Goal: Navigation & Orientation: Find specific page/section

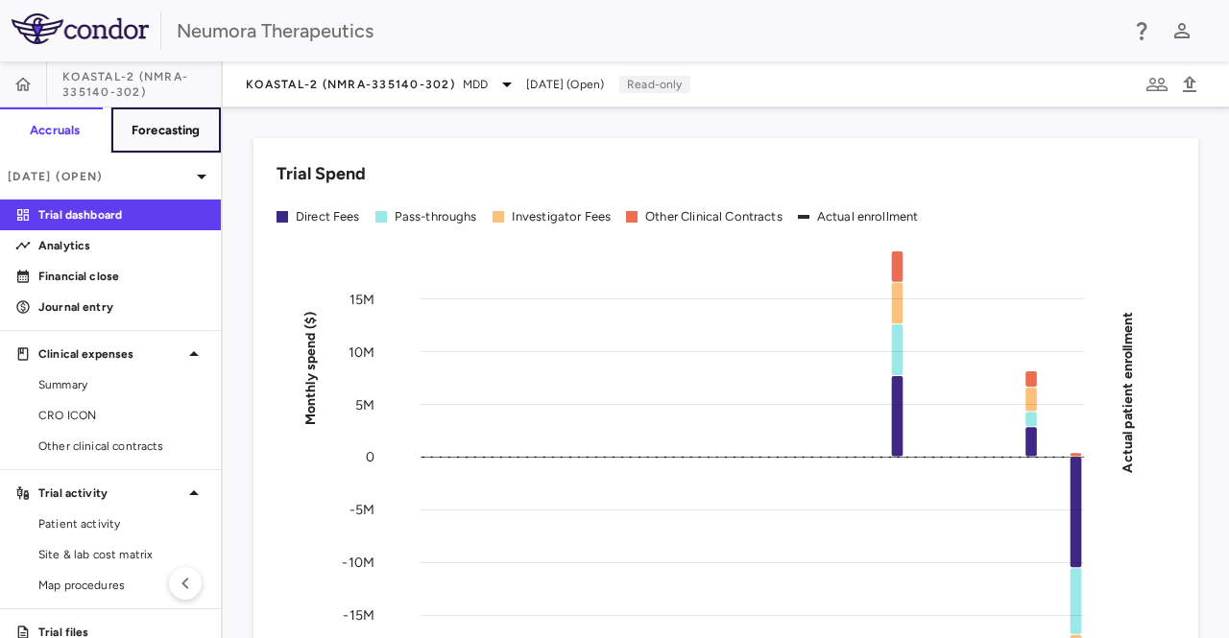
click at [154, 130] on h6 "Forecasting" at bounding box center [165, 130] width 69 height 17
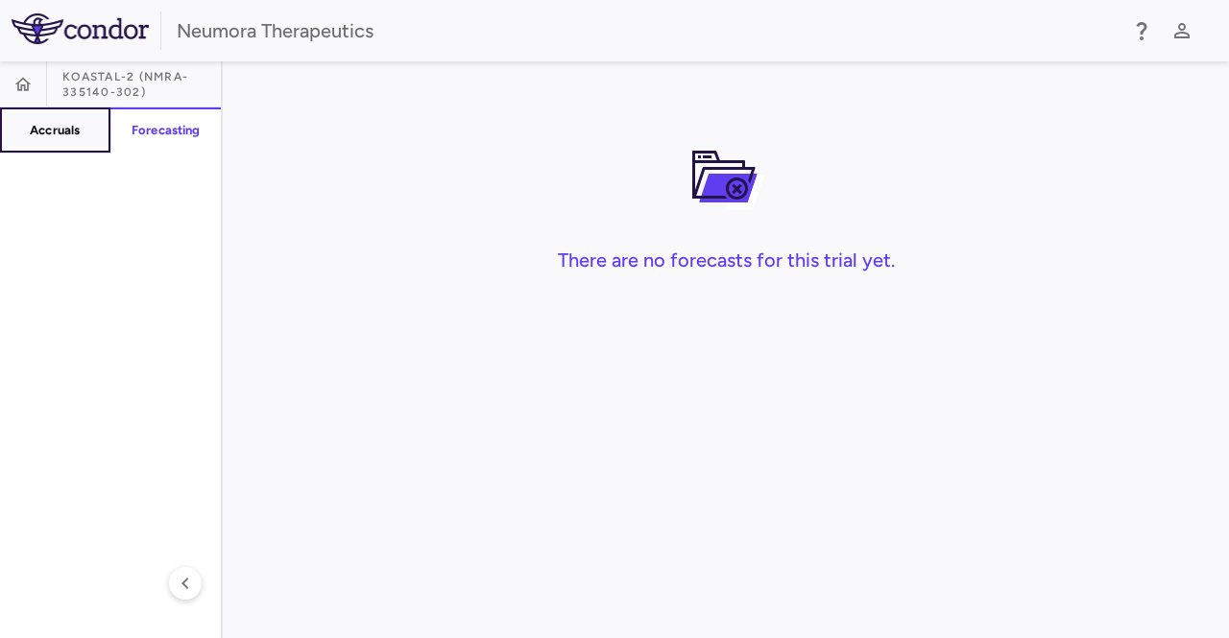
click at [60, 128] on h6 "Accruals" at bounding box center [55, 130] width 50 height 17
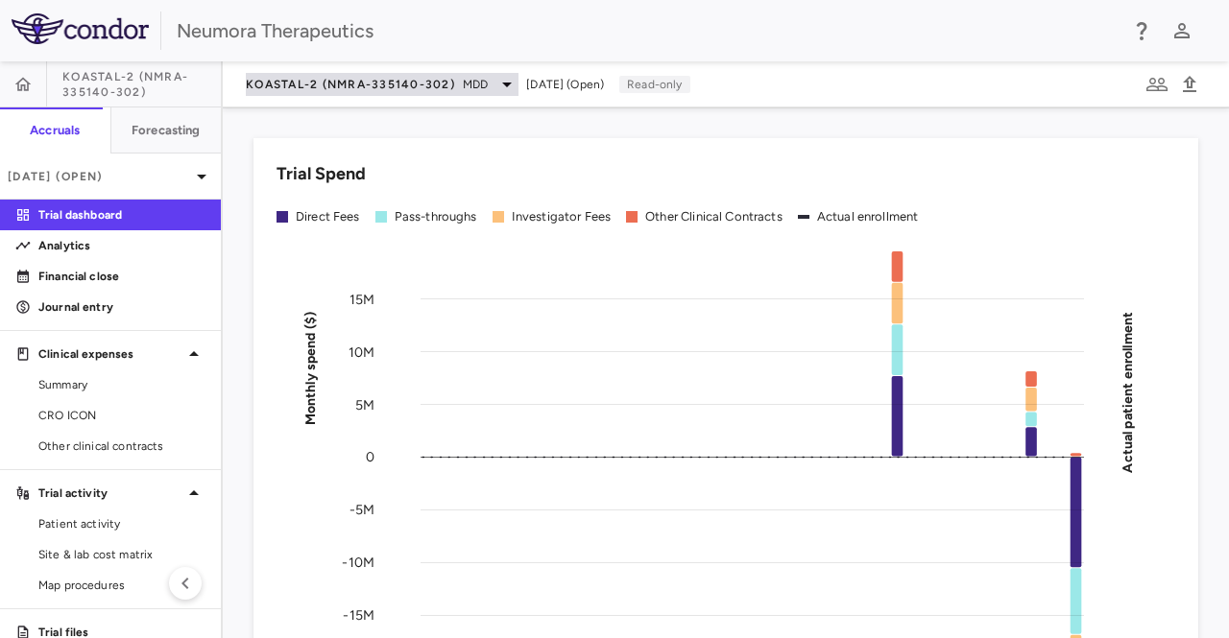
click at [508, 83] on icon at bounding box center [507, 85] width 10 height 5
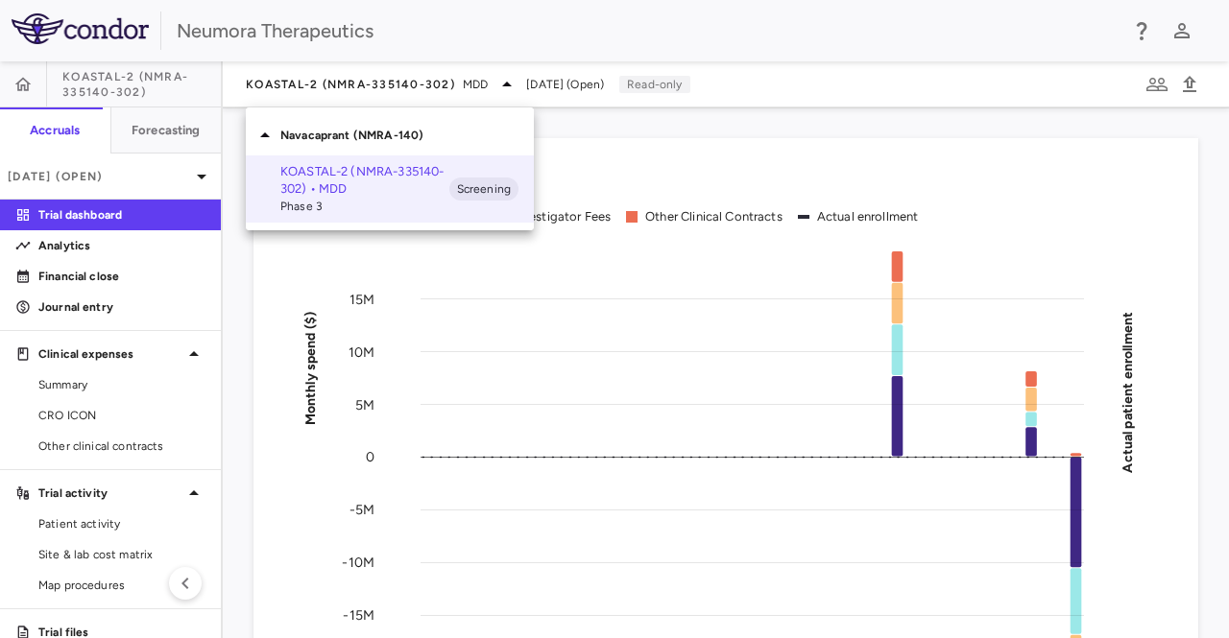
click at [428, 146] on div "Navacaprant (NMRA-140)" at bounding box center [390, 135] width 288 height 40
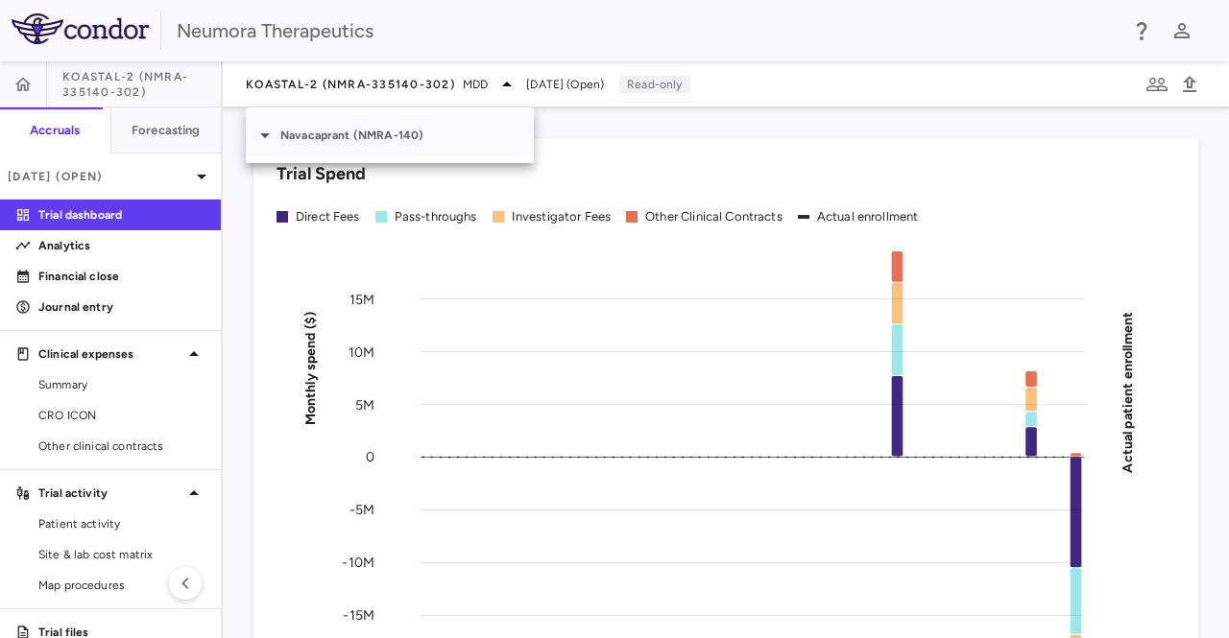
click at [445, 143] on p "Navacaprant (NMRA-140)" at bounding box center [406, 135] width 253 height 17
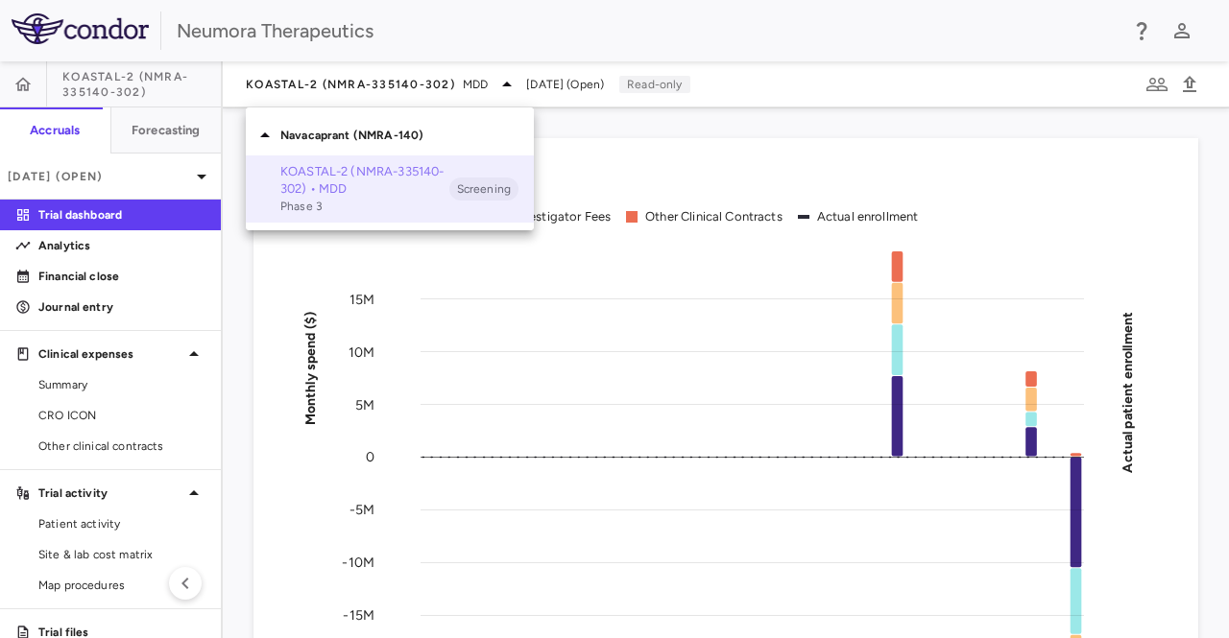
click at [371, 204] on span "Phase 3" at bounding box center [364, 206] width 169 height 17
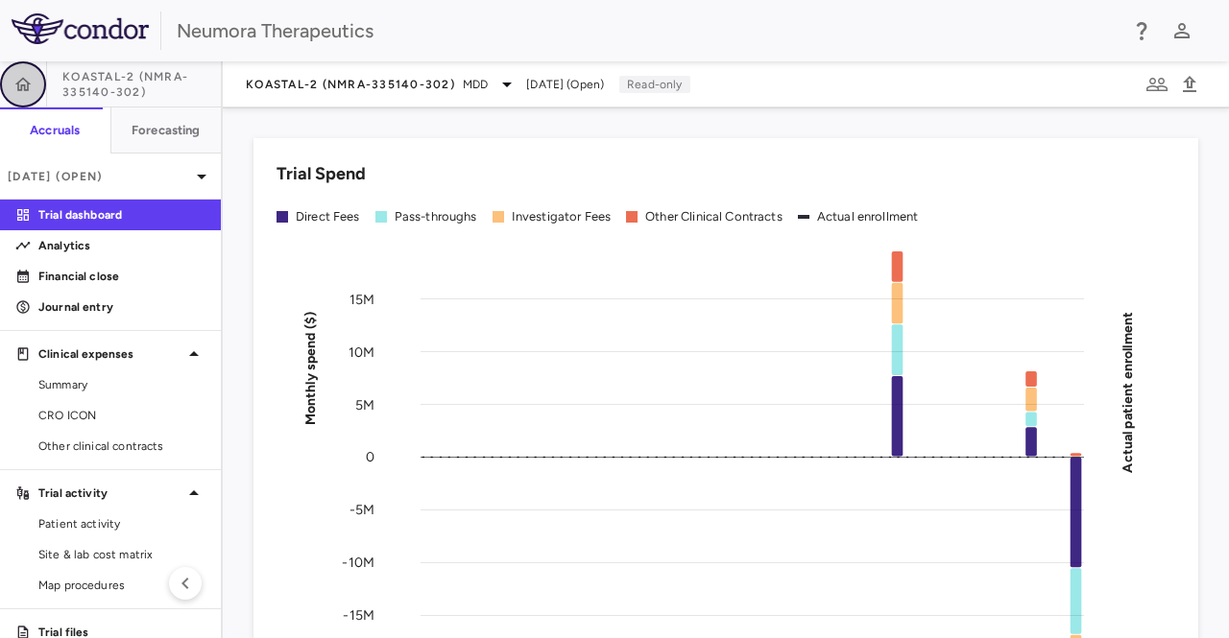
click at [29, 83] on icon "button" at bounding box center [23, 83] width 16 height 13
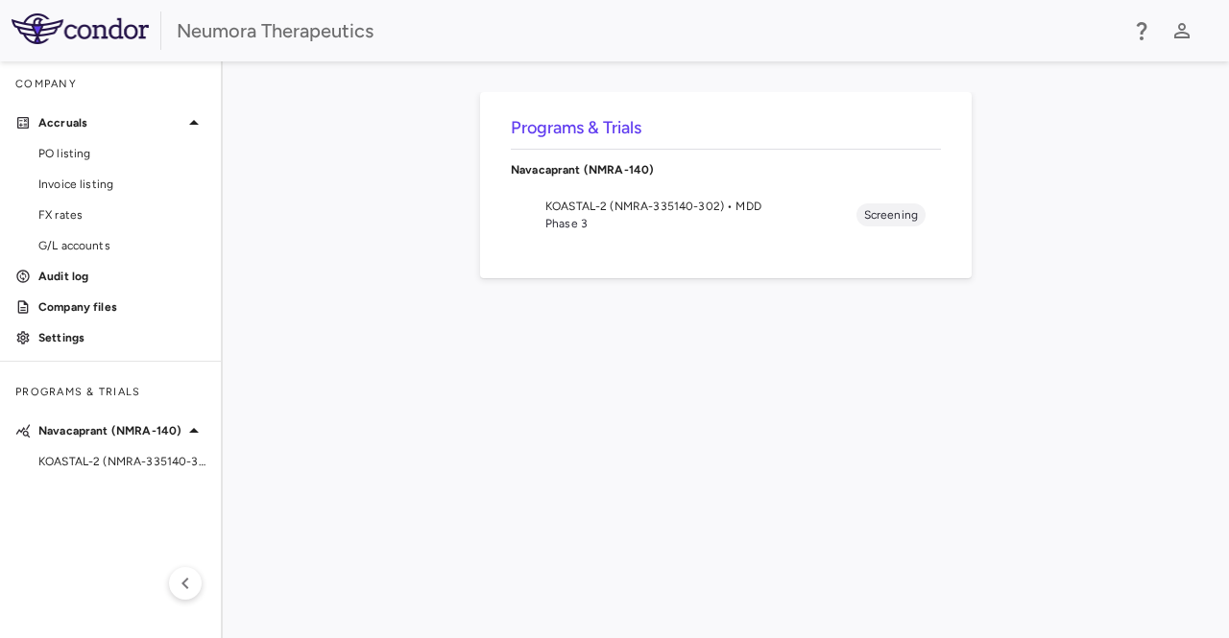
click at [587, 126] on h6 "Programs & Trials" at bounding box center [726, 128] width 430 height 26
click at [184, 592] on icon "button" at bounding box center [185, 583] width 23 height 23
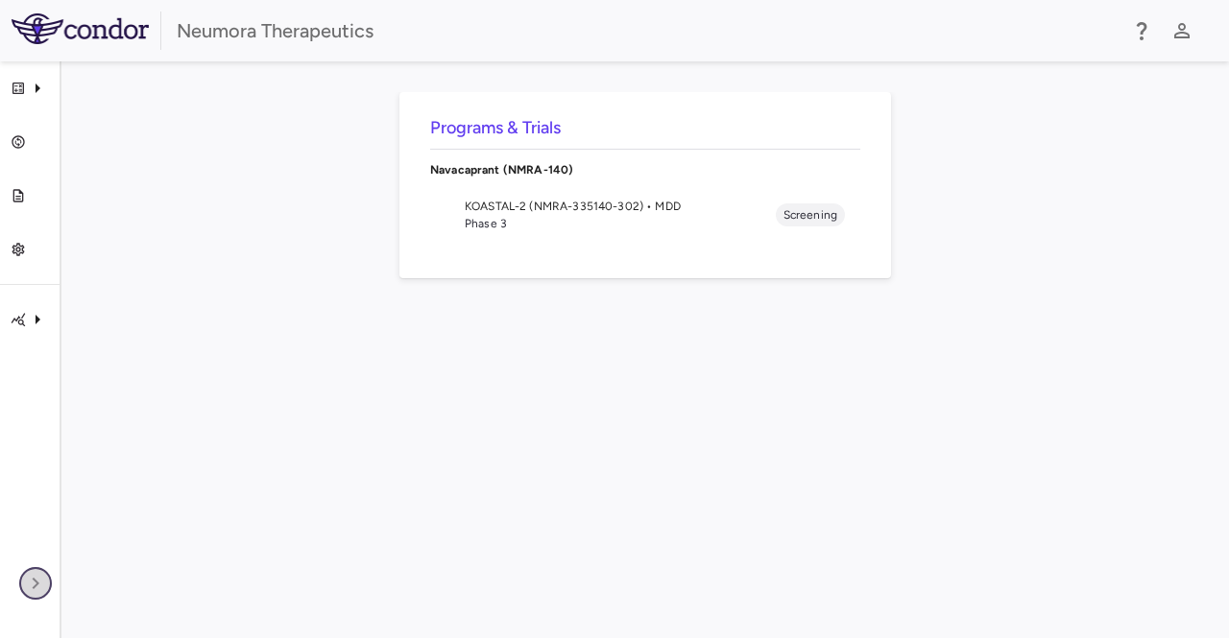
click at [43, 585] on icon "button" at bounding box center [35, 583] width 23 height 23
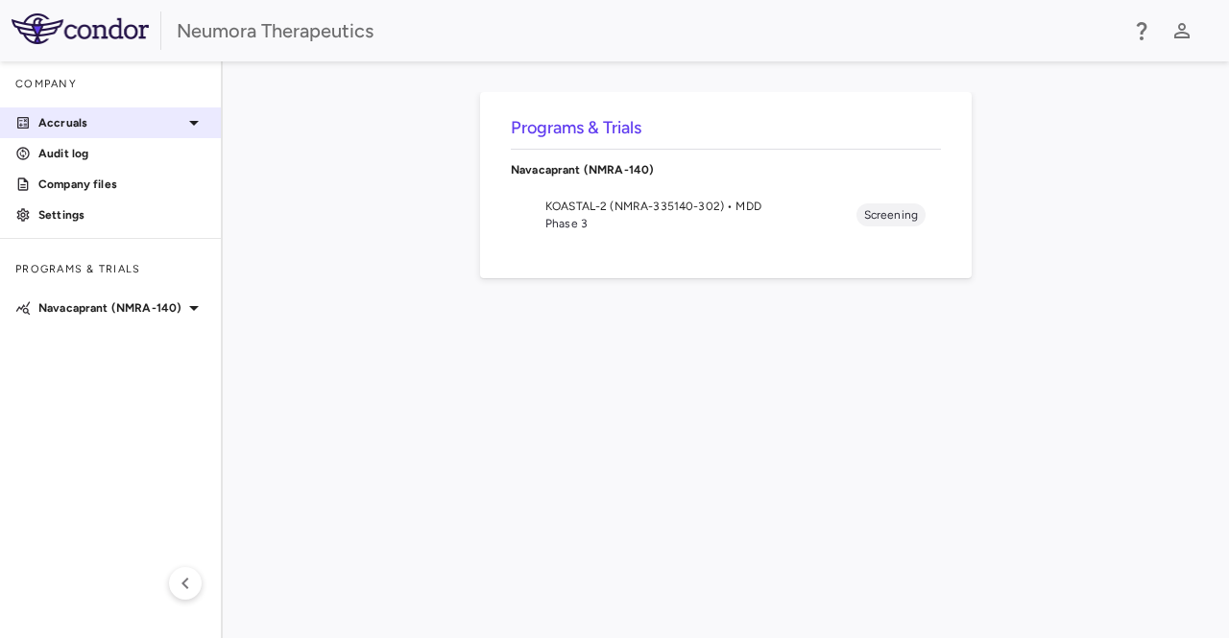
click at [52, 129] on p "Accruals" at bounding box center [110, 122] width 144 height 17
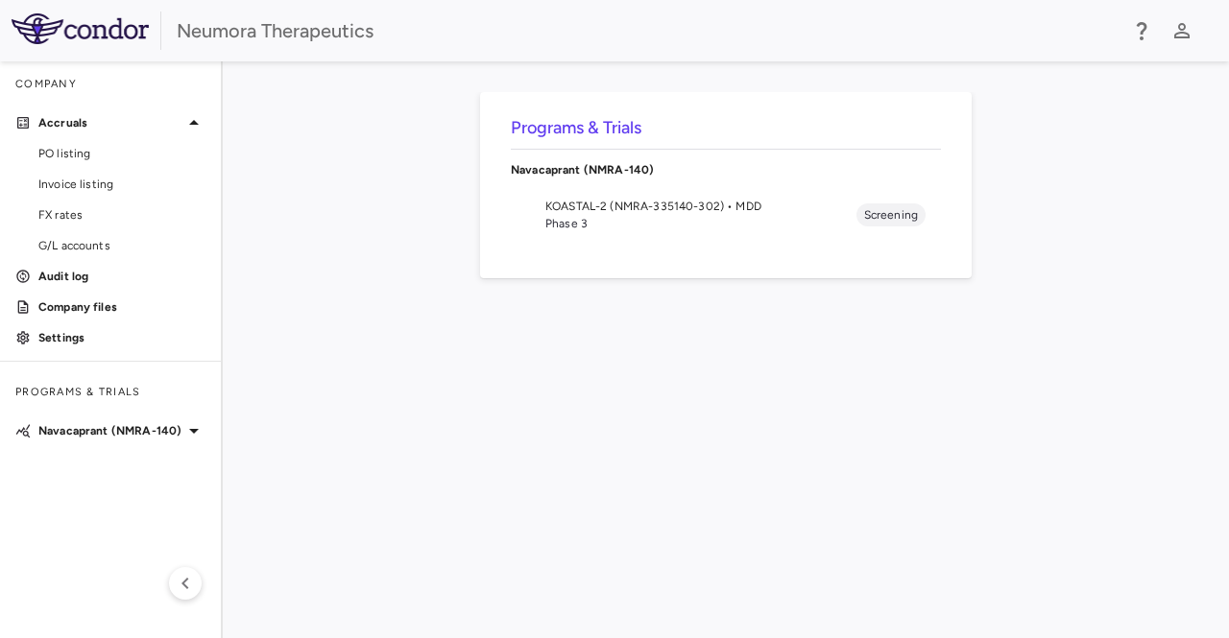
click at [575, 137] on h6 "Programs & Trials" at bounding box center [726, 128] width 430 height 26
click at [591, 335] on div "Programs & Trials Navacaprant (NMRA-140) KOASTAL-2 (NMRA-335140-302) • MDD Phas…" at bounding box center [725, 349] width 944 height 515
click at [81, 182] on span "Invoice listing" at bounding box center [121, 184] width 167 height 17
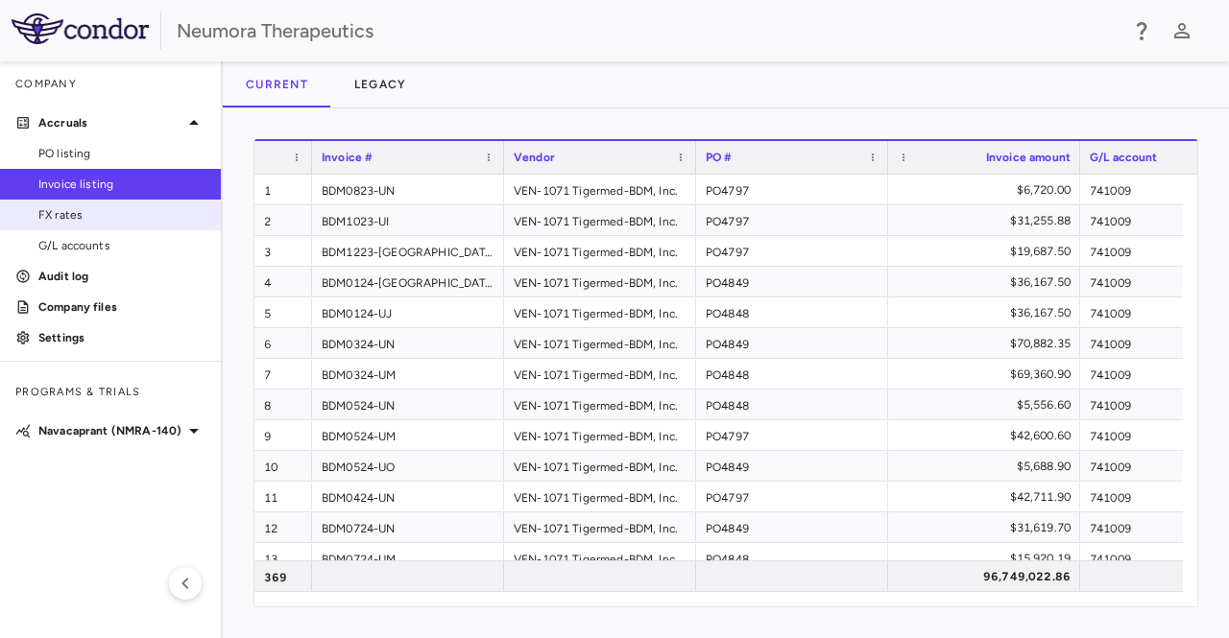
click at [65, 225] on link "FX rates" at bounding box center [110, 215] width 221 height 29
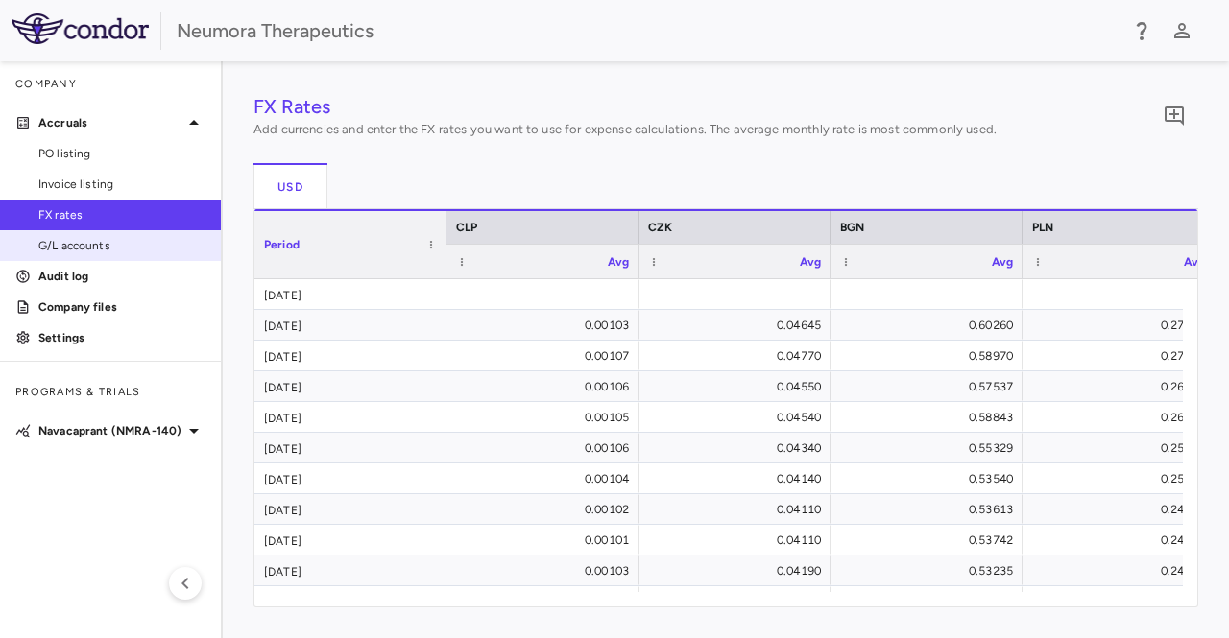
click at [65, 248] on span "G/L accounts" at bounding box center [121, 245] width 167 height 17
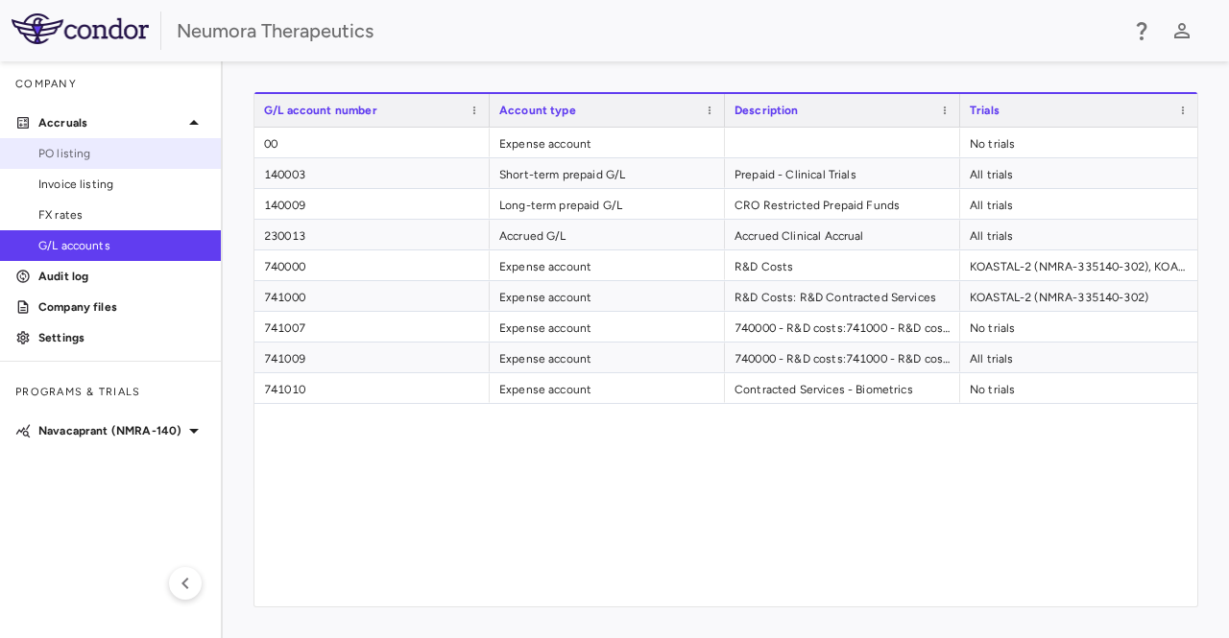
click at [93, 161] on span "PO listing" at bounding box center [121, 153] width 167 height 17
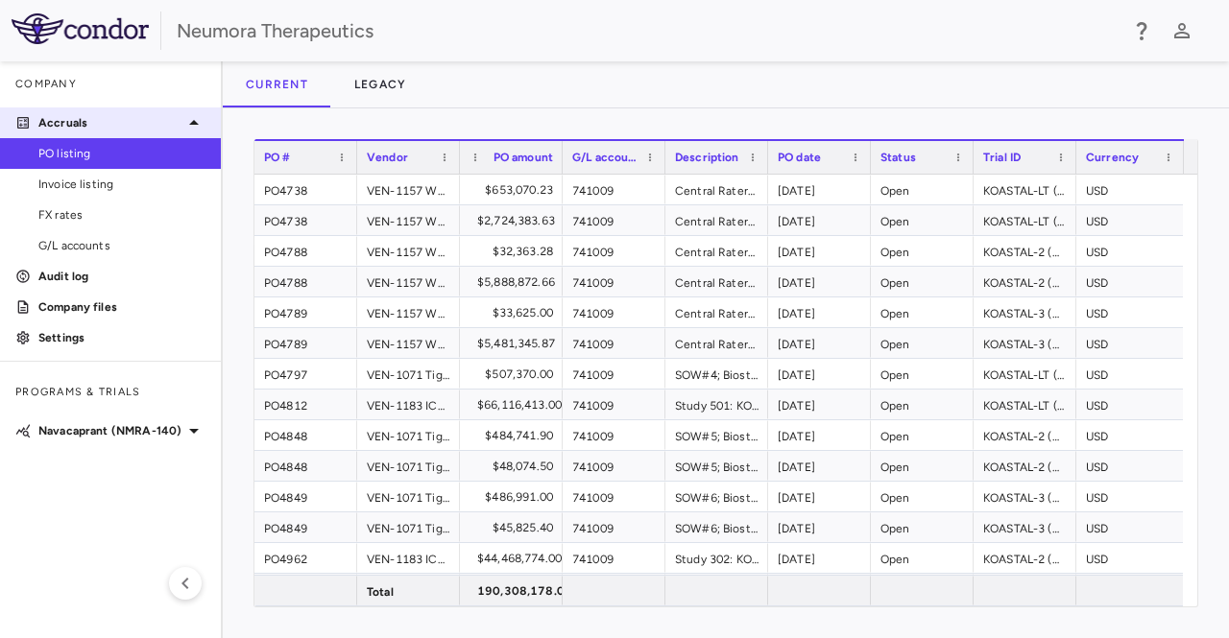
click at [66, 118] on p "Accruals" at bounding box center [110, 122] width 144 height 17
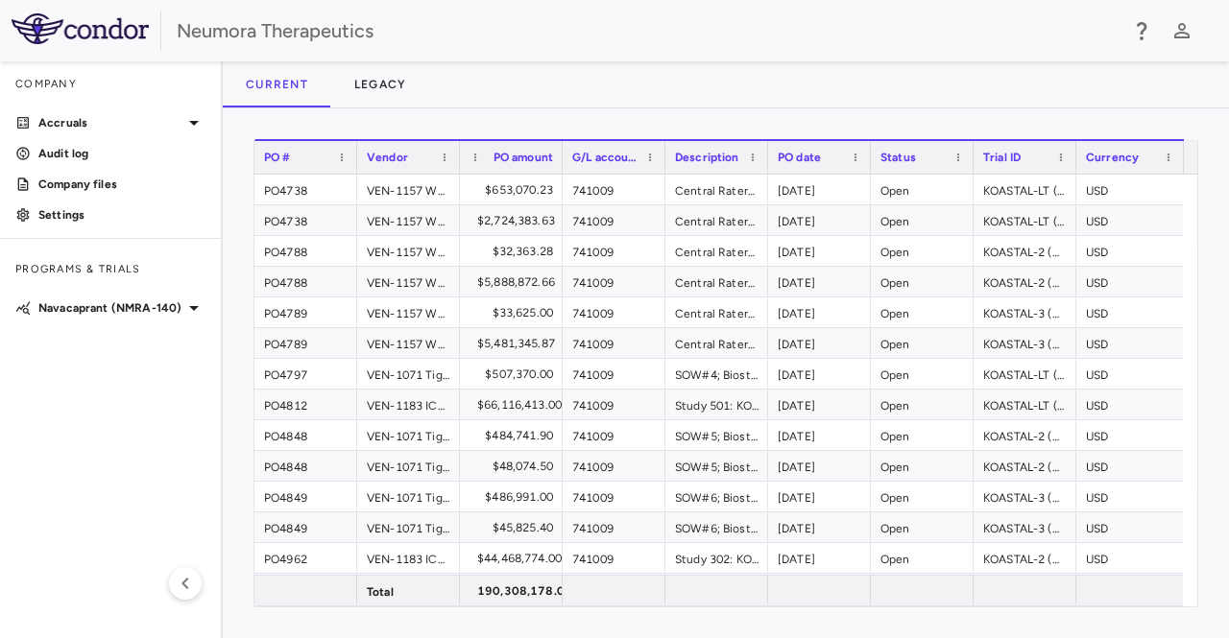
click at [61, 80] on div "Company" at bounding box center [110, 84] width 221 height 46
click at [386, 87] on button "Legacy" at bounding box center [380, 84] width 99 height 46
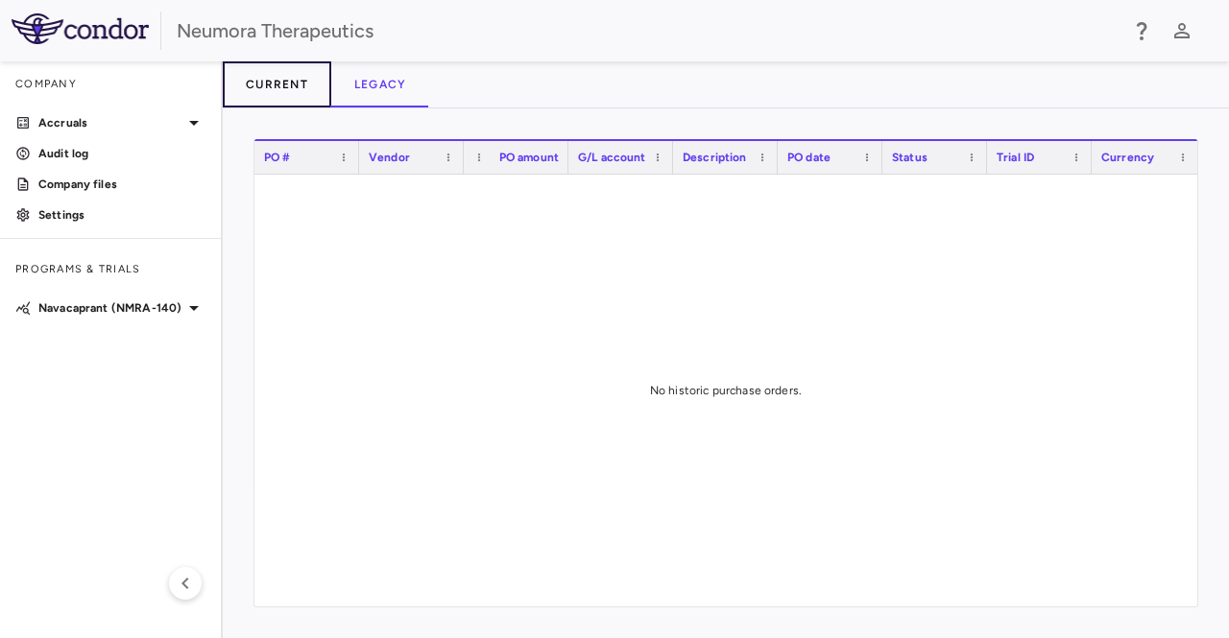
click at [301, 85] on button "Current" at bounding box center [277, 84] width 108 height 46
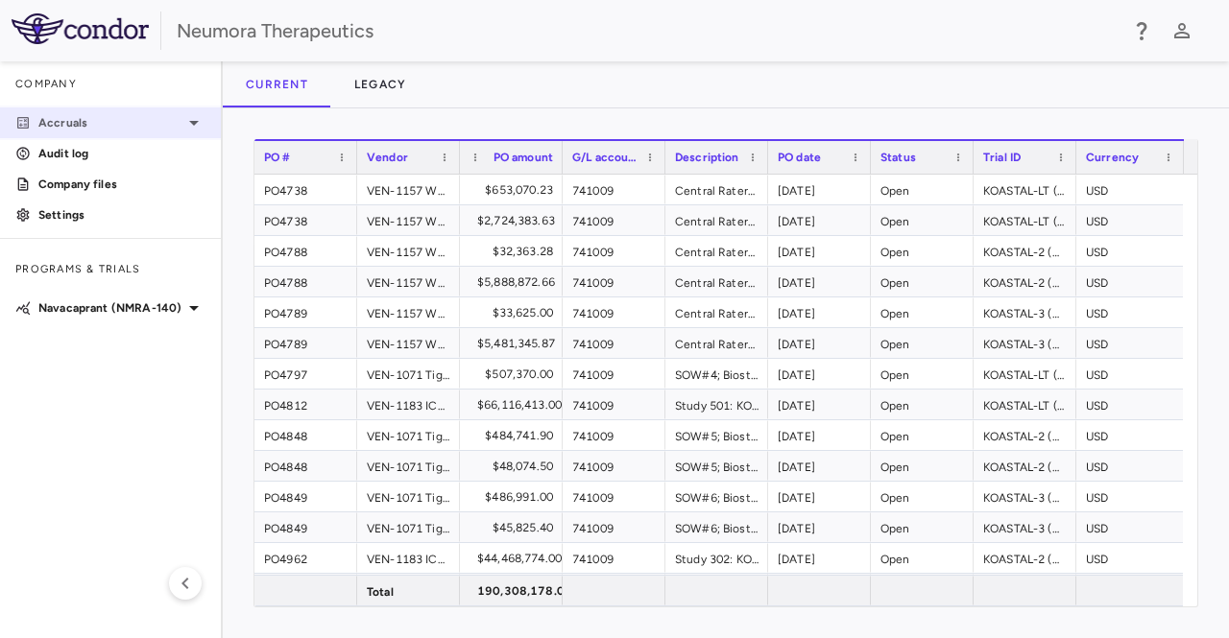
click at [105, 119] on p "Accruals" at bounding box center [110, 122] width 144 height 17
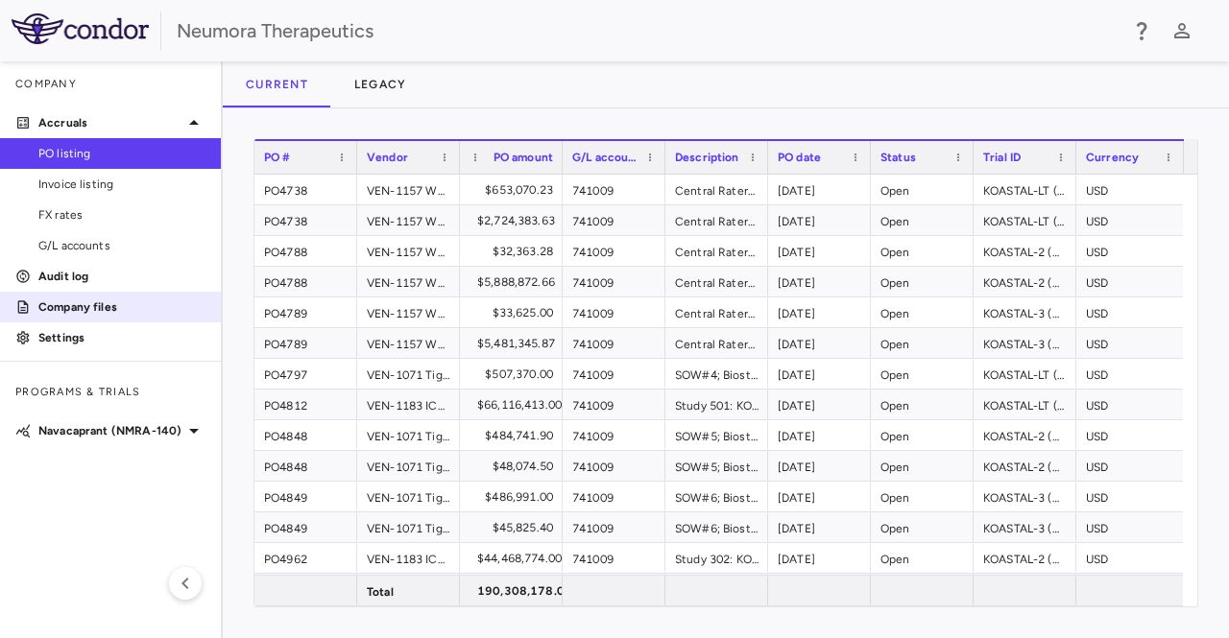
click at [81, 304] on p "Company files" at bounding box center [121, 306] width 167 height 17
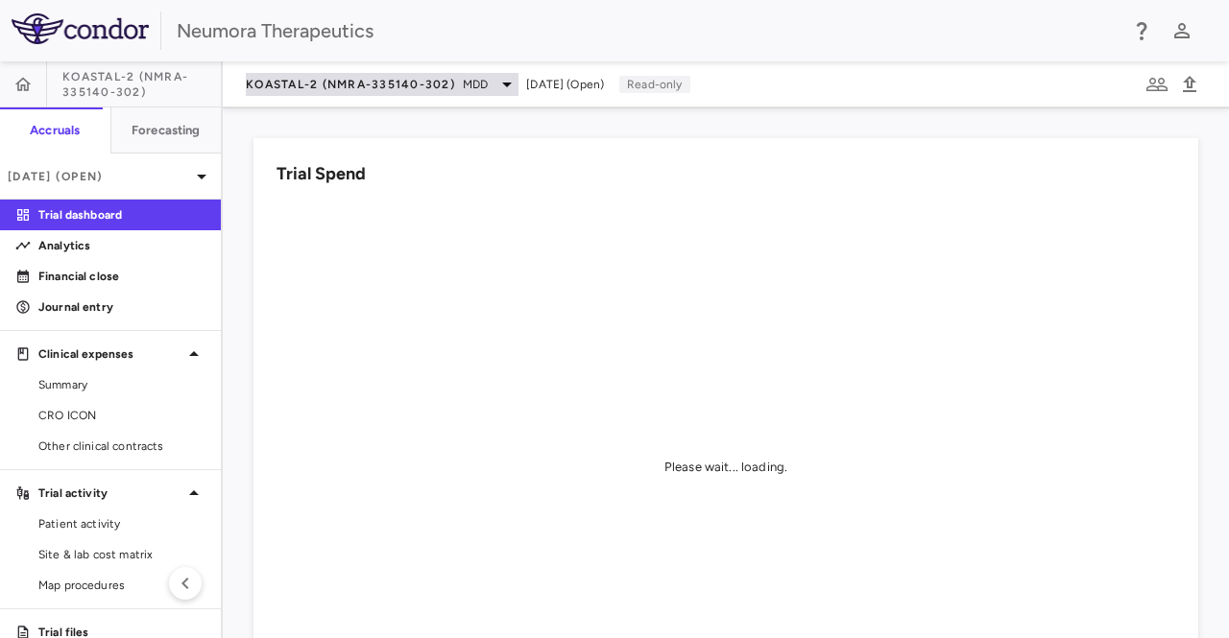
click at [501, 85] on icon at bounding box center [506, 84] width 23 height 23
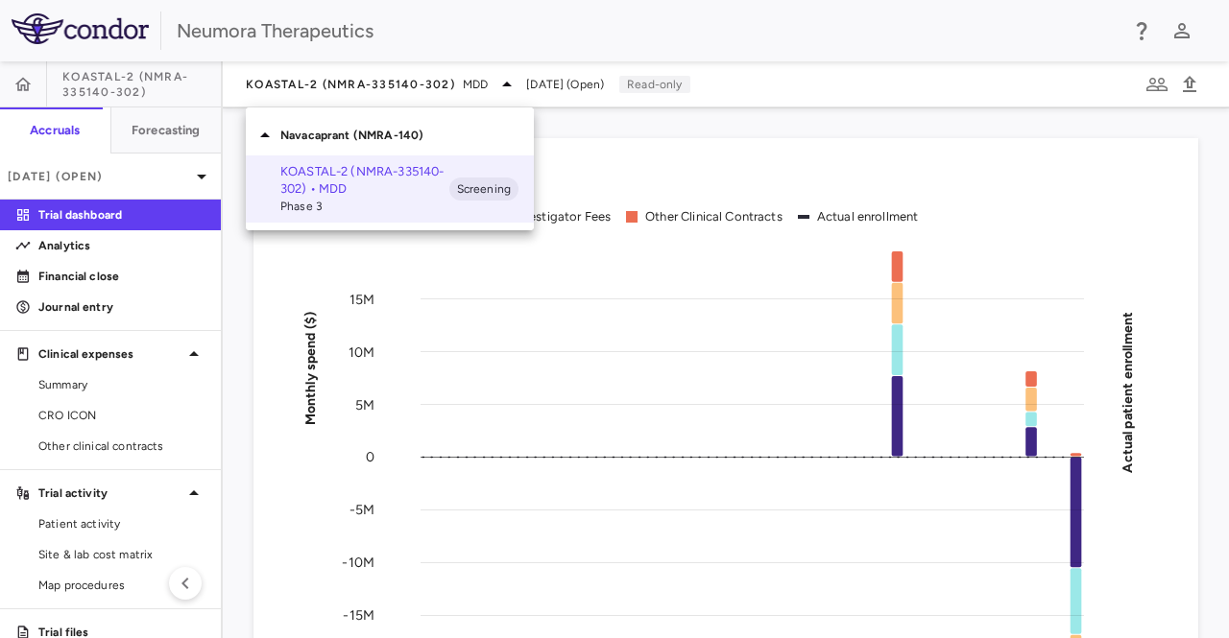
click at [282, 133] on p "Navacaprant (NMRA-140)" at bounding box center [406, 135] width 253 height 17
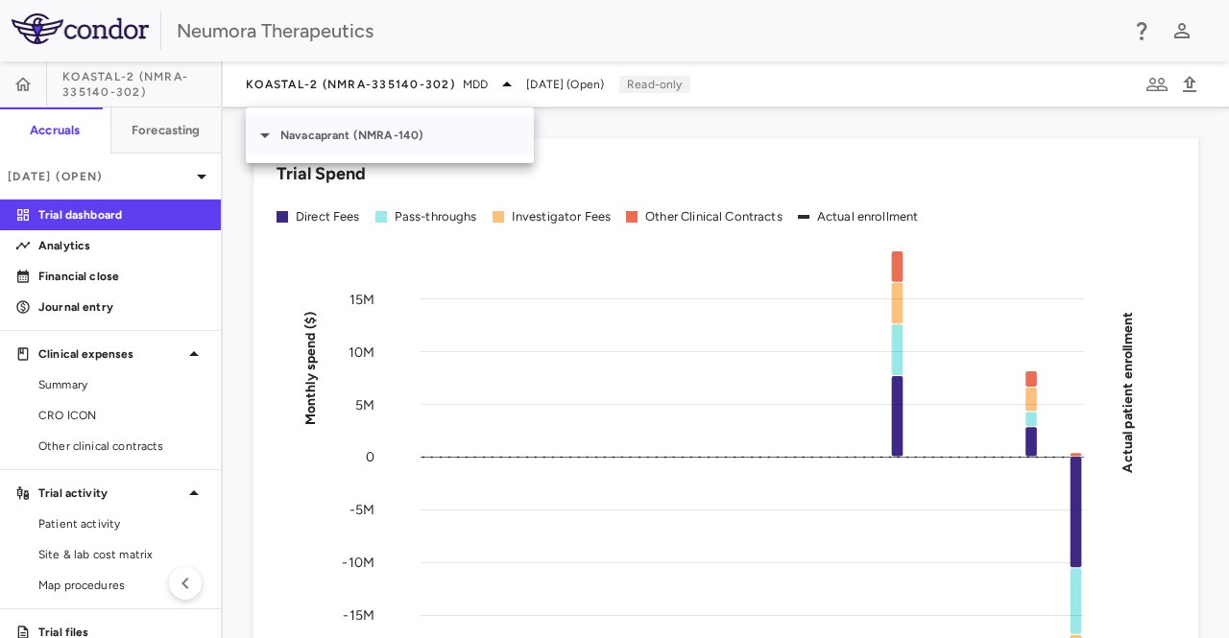
click at [282, 133] on p "Navacaprant (NMRA-140)" at bounding box center [406, 135] width 253 height 17
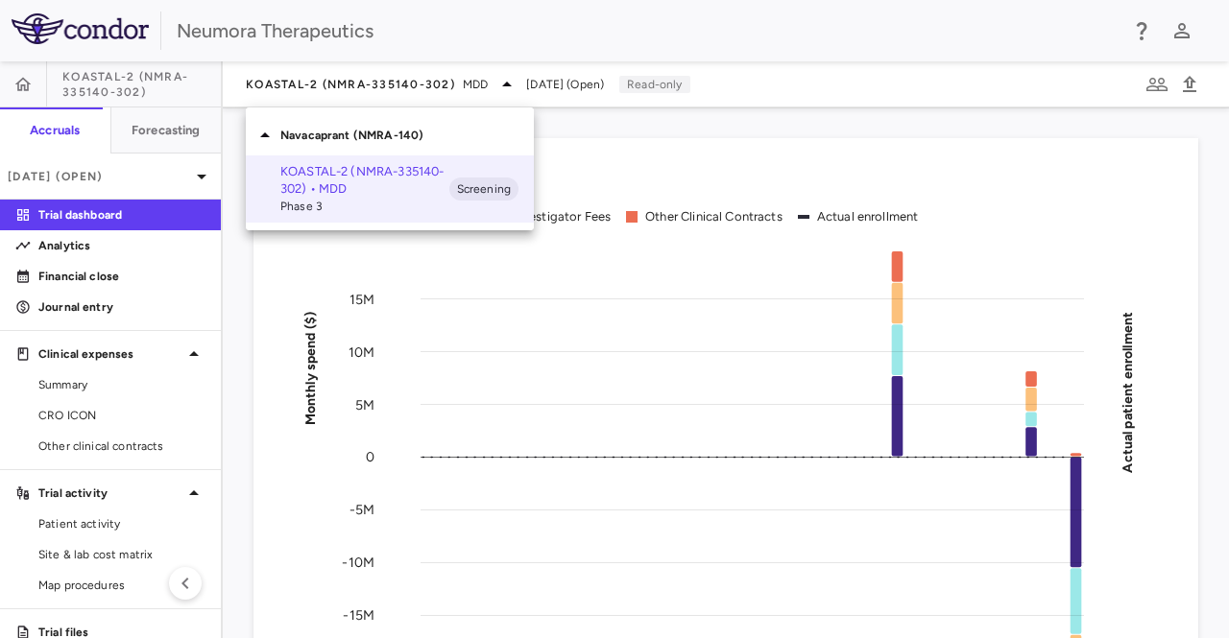
click at [75, 251] on div at bounding box center [614, 319] width 1229 height 638
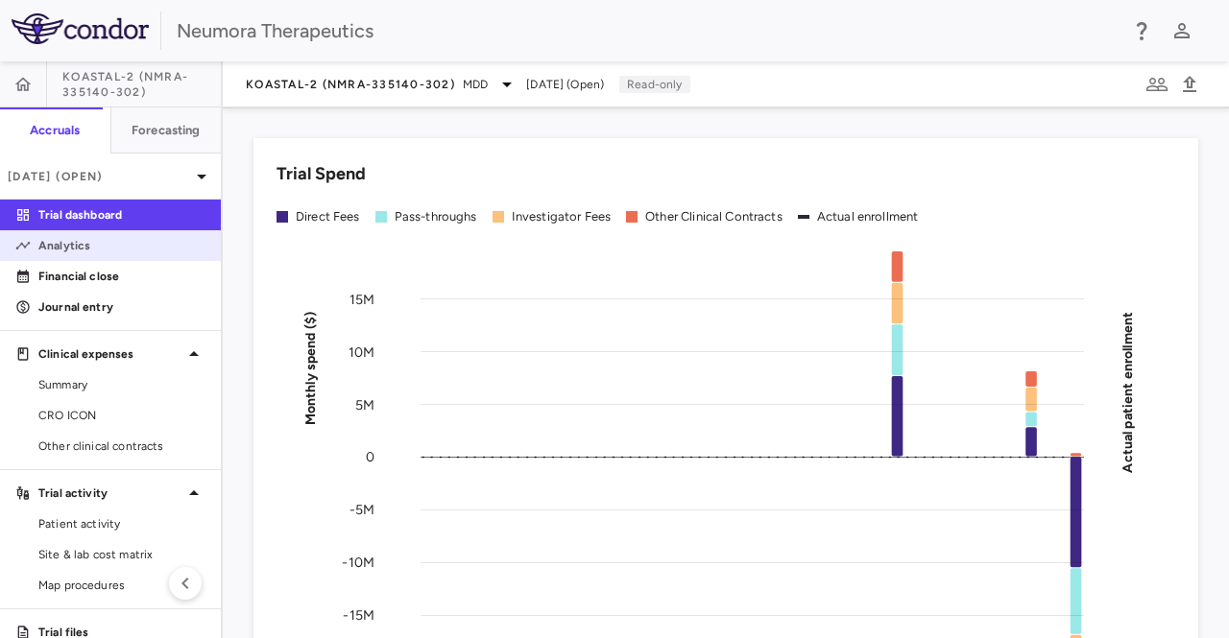
click at [75, 251] on p "Analytics" at bounding box center [121, 245] width 167 height 17
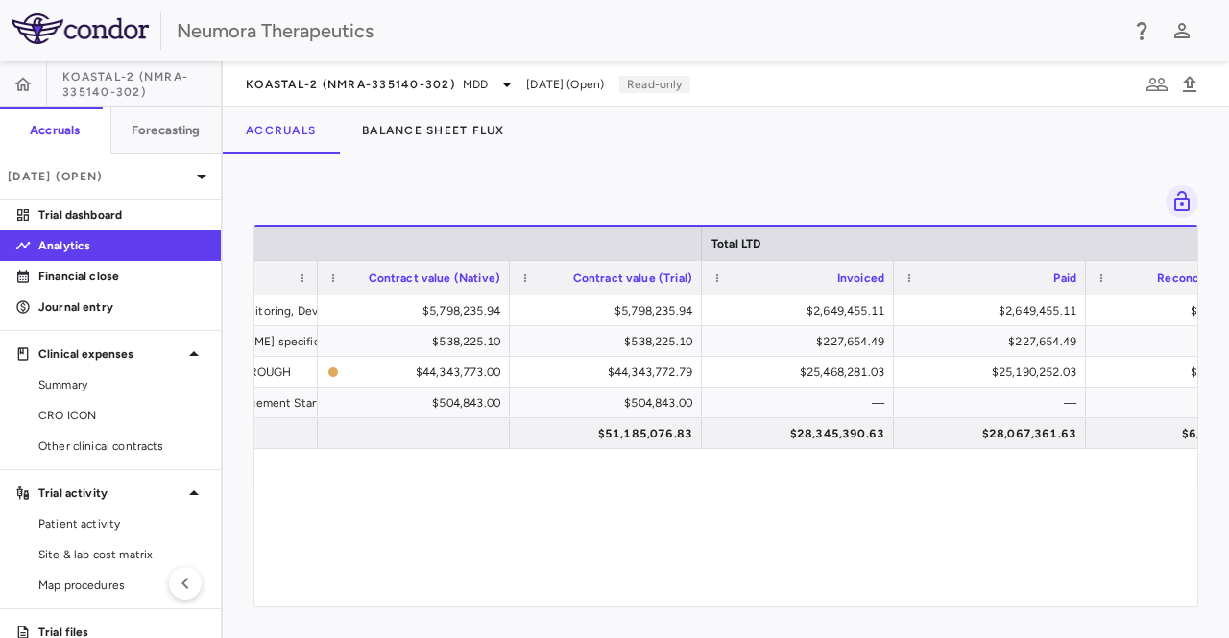
scroll to position [0, 960]
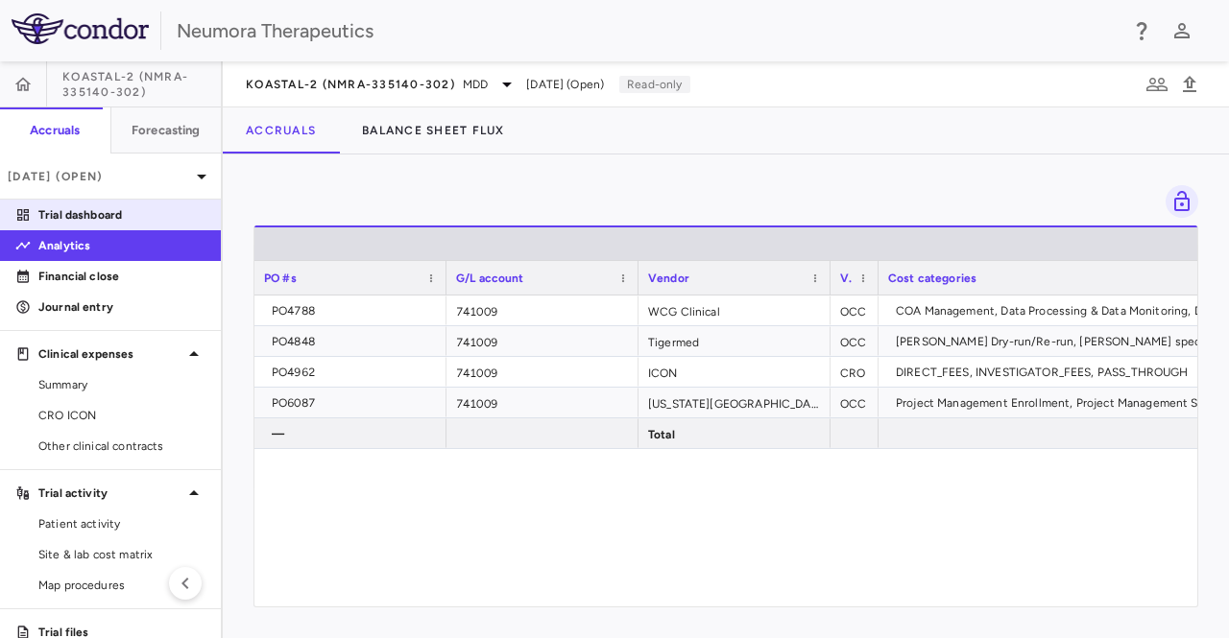
click at [99, 214] on p "Trial dashboard" at bounding box center [121, 214] width 167 height 17
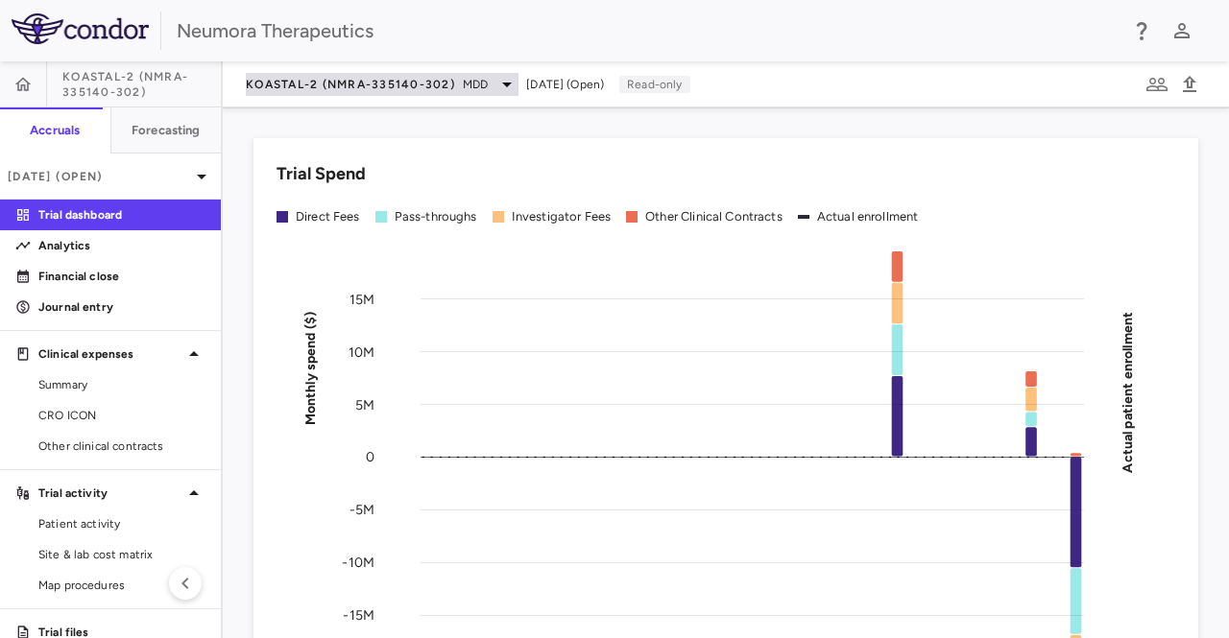
click at [495, 77] on div "KOASTAL-2 (NMRA-335140-302) MDD" at bounding box center [382, 84] width 273 height 23
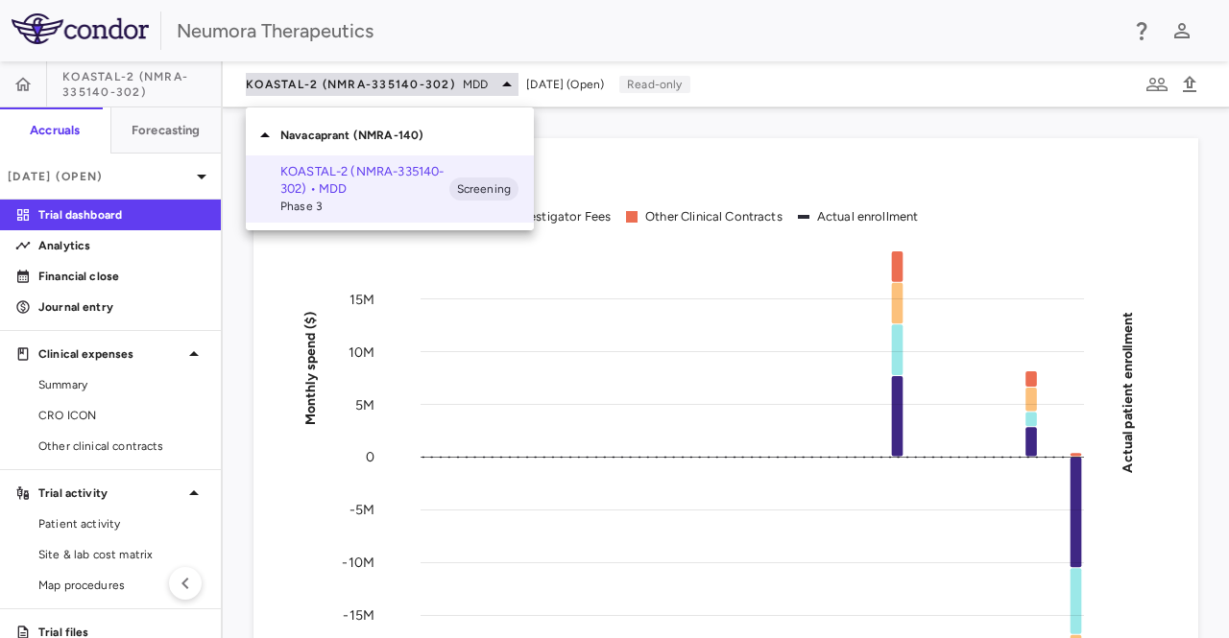
click at [495, 77] on div at bounding box center [614, 319] width 1229 height 638
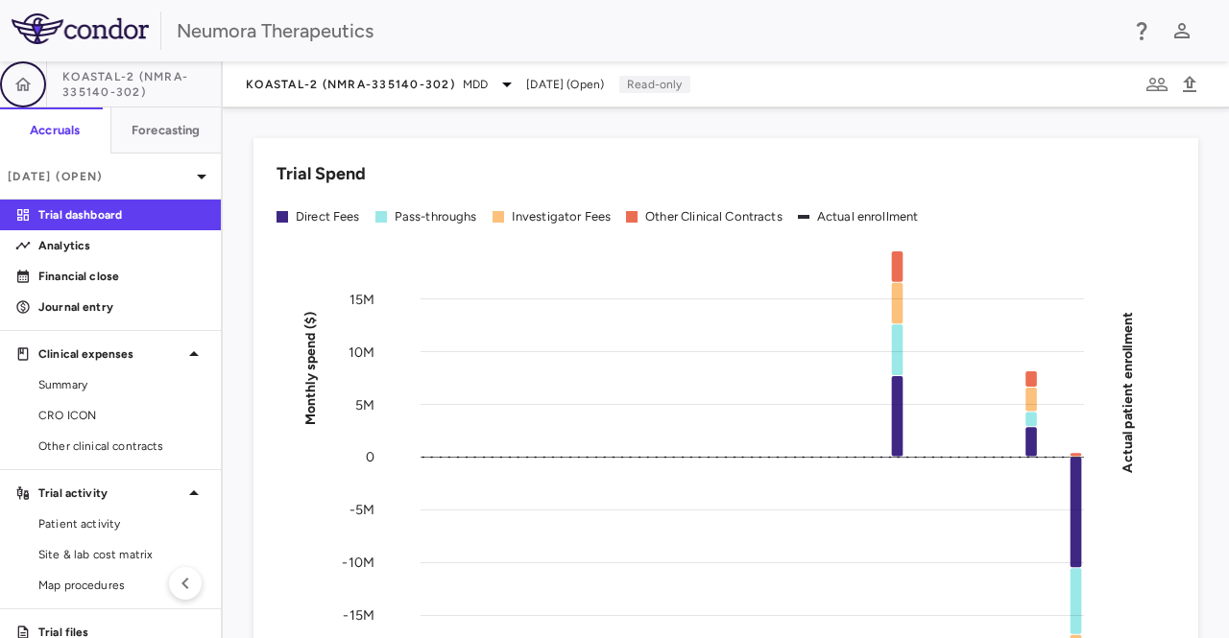
click at [29, 100] on button "button" at bounding box center [23, 84] width 46 height 46
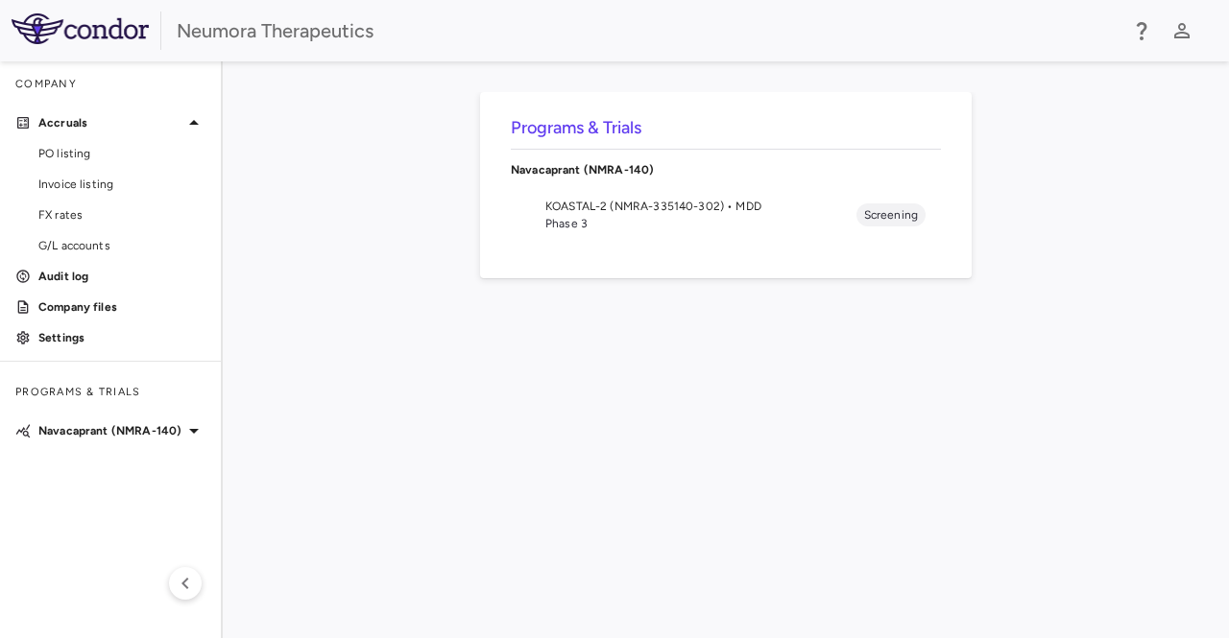
click at [29, 100] on div "Company" at bounding box center [110, 84] width 221 height 46
click at [583, 139] on h6 "Programs & Trials" at bounding box center [726, 128] width 430 height 26
click at [580, 170] on p "Navacaprant (NMRA-140)" at bounding box center [726, 169] width 430 height 17
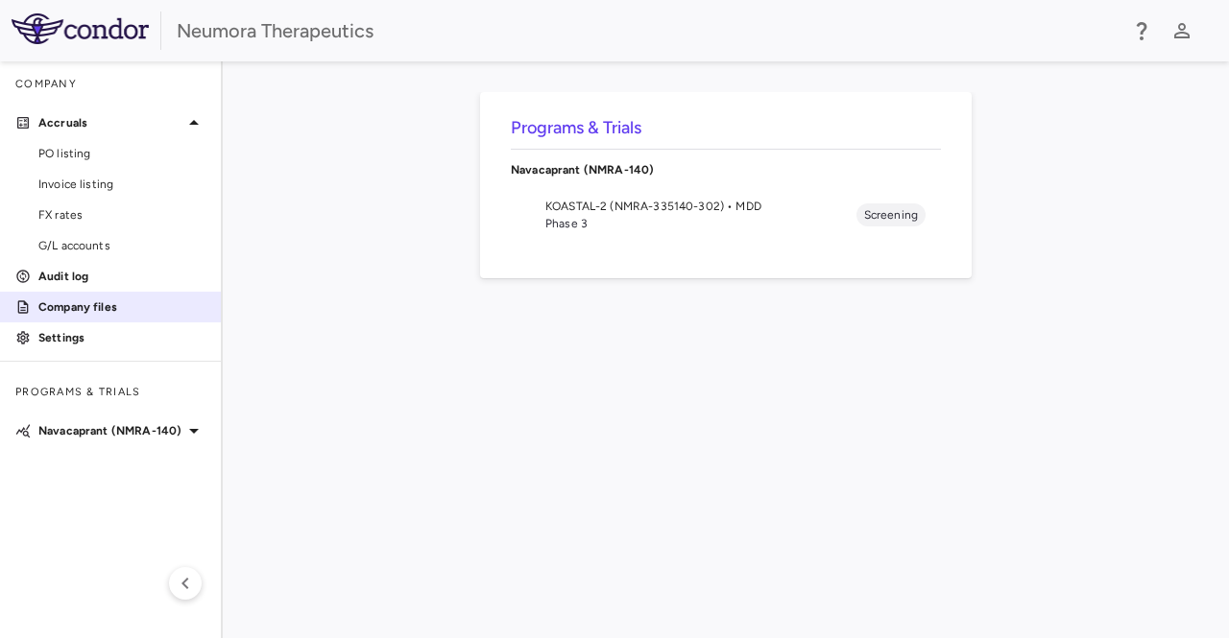
click at [42, 304] on p "Company files" at bounding box center [121, 306] width 167 height 17
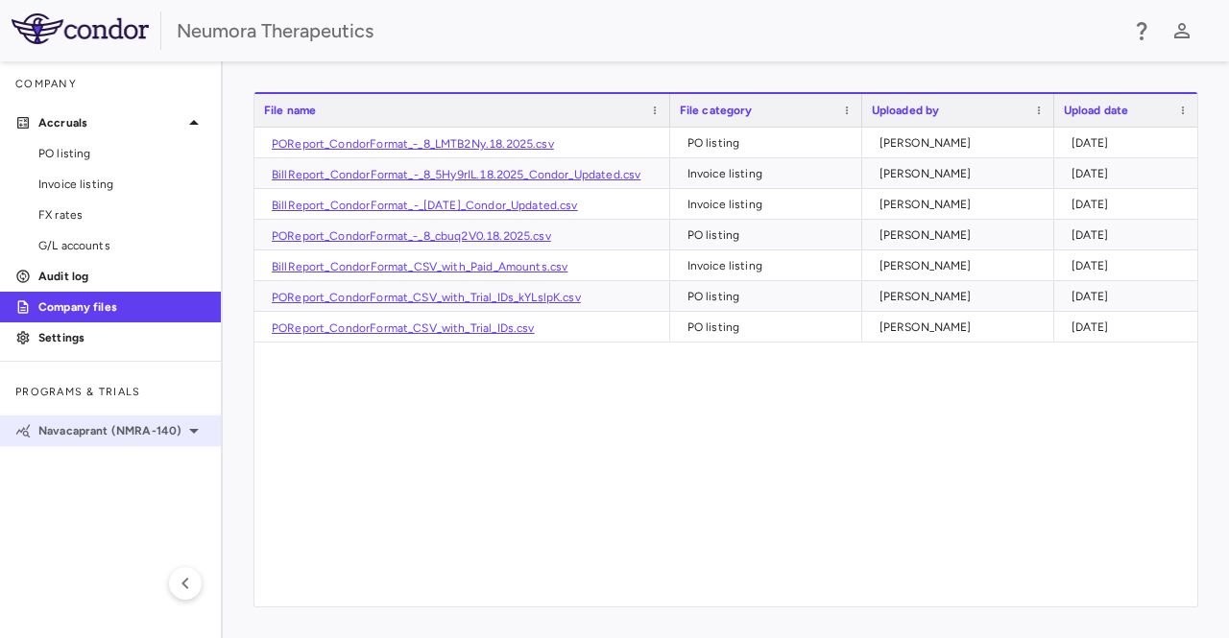
click at [88, 440] on div "Navacaprant (NMRA-140)" at bounding box center [110, 431] width 221 height 35
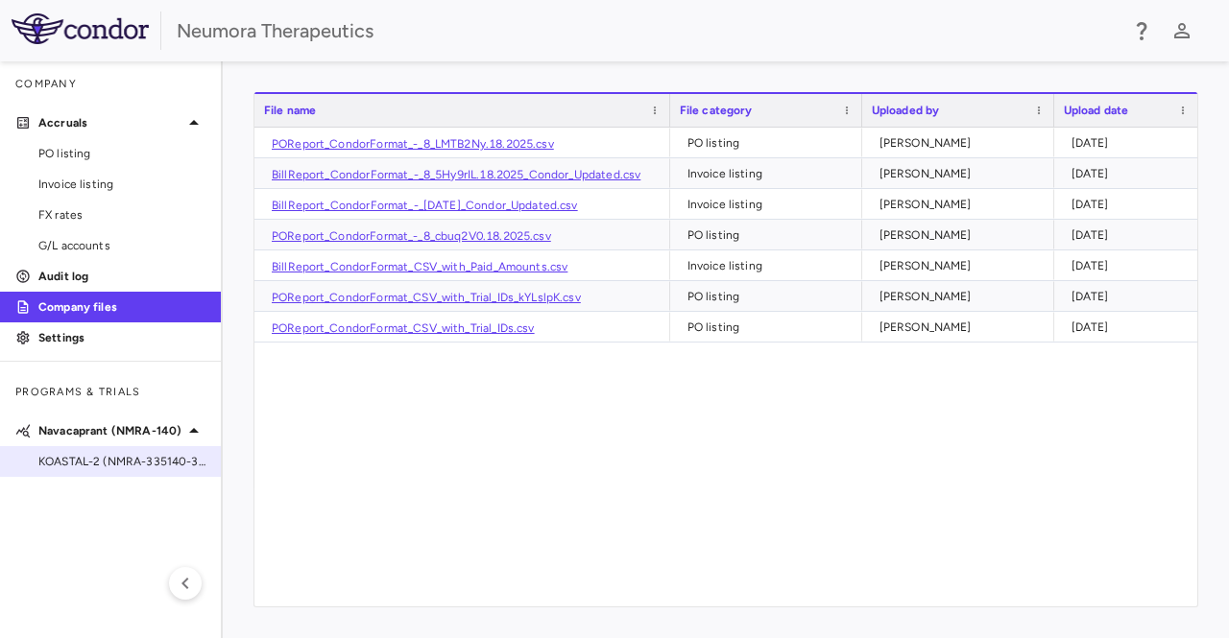
click at [96, 465] on span "KOASTAL-2 (NMRA-335140-302) • MDD" at bounding box center [121, 461] width 167 height 17
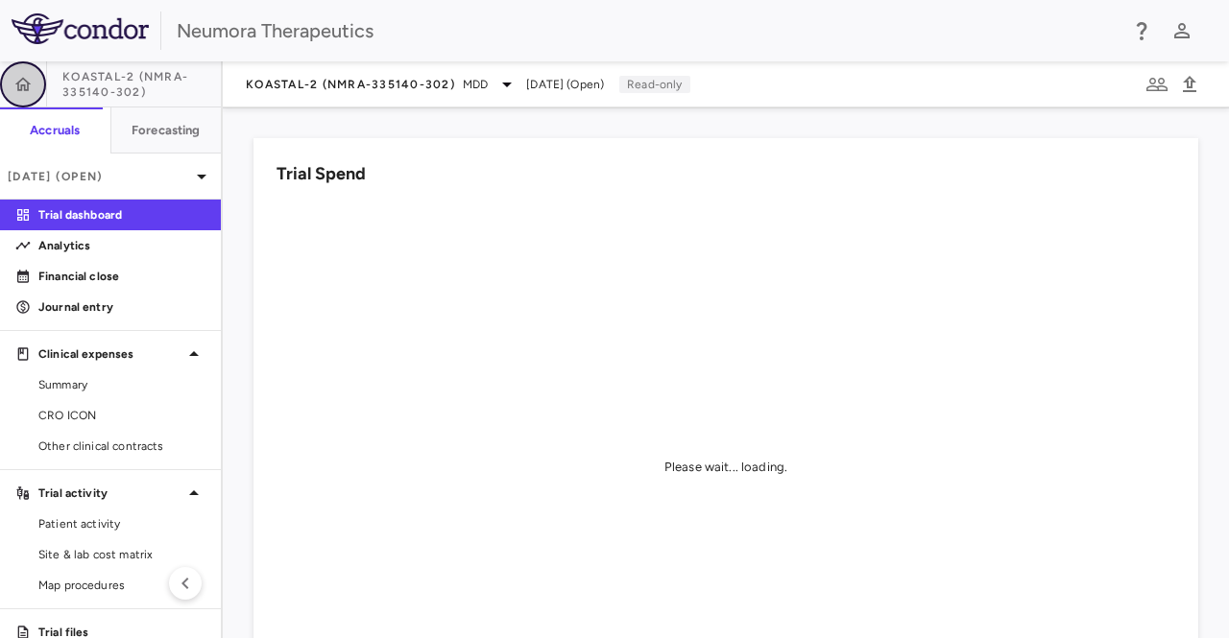
click at [17, 91] on icon "button" at bounding box center [22, 84] width 19 height 19
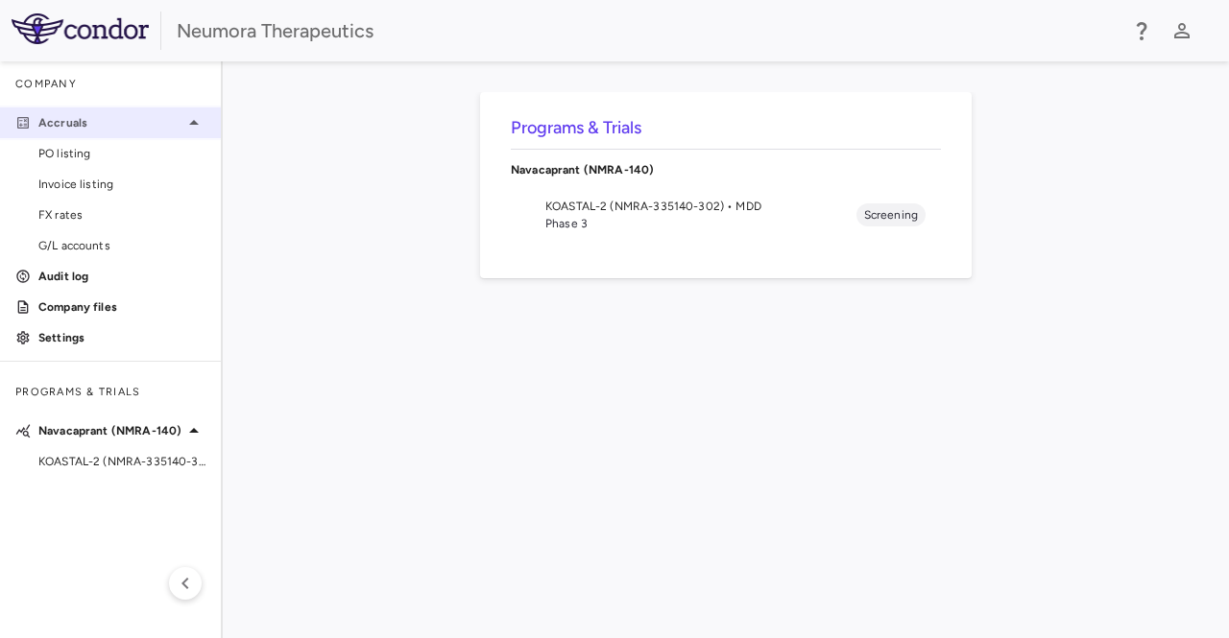
click at [67, 123] on p "Accruals" at bounding box center [110, 122] width 144 height 17
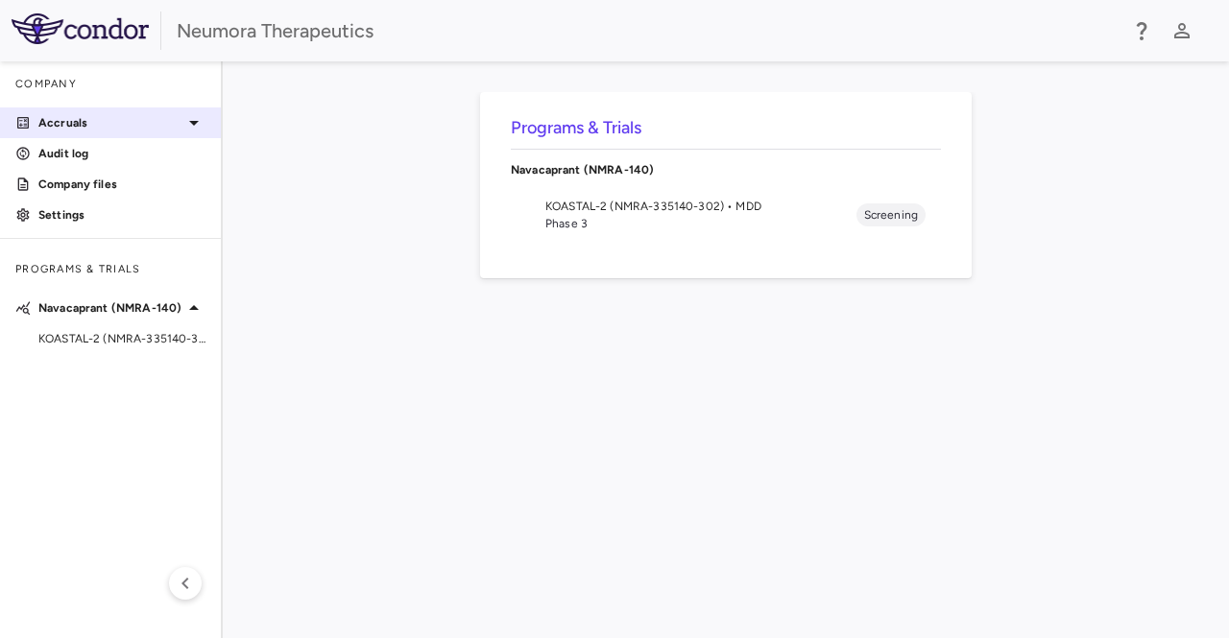
click at [67, 123] on p "Accruals" at bounding box center [110, 122] width 144 height 17
